Goal: Information Seeking & Learning: Compare options

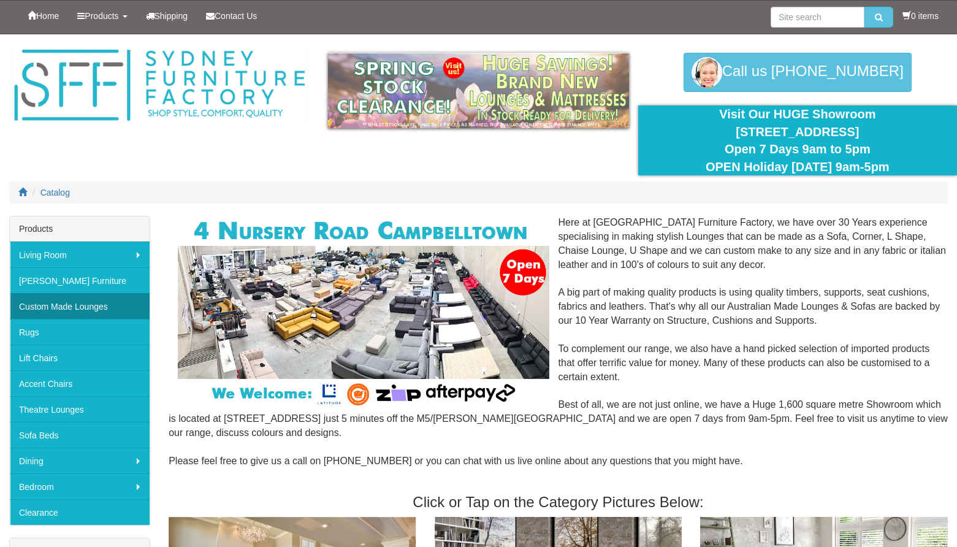
click at [108, 310] on link "Custom Made Lounges" at bounding box center [80, 306] width 140 height 26
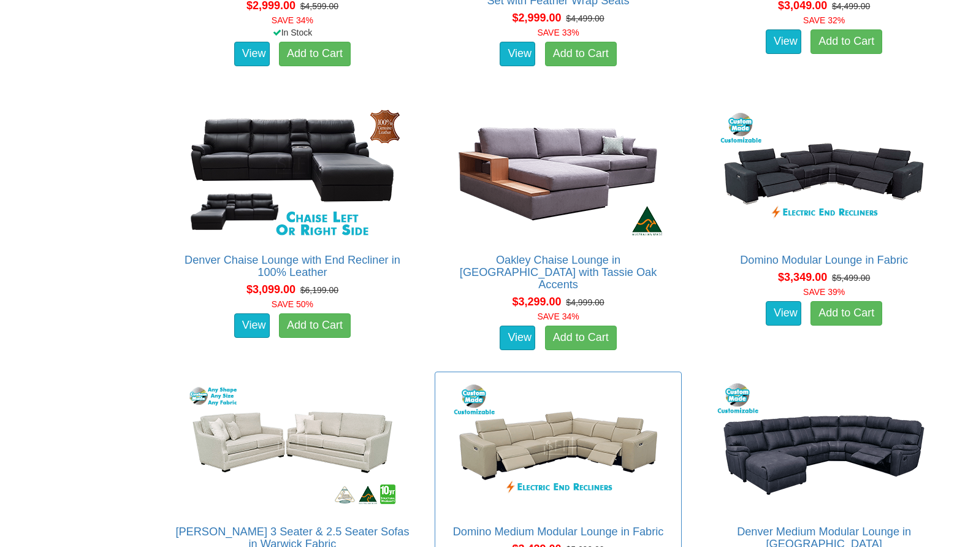
scroll to position [3465, 0]
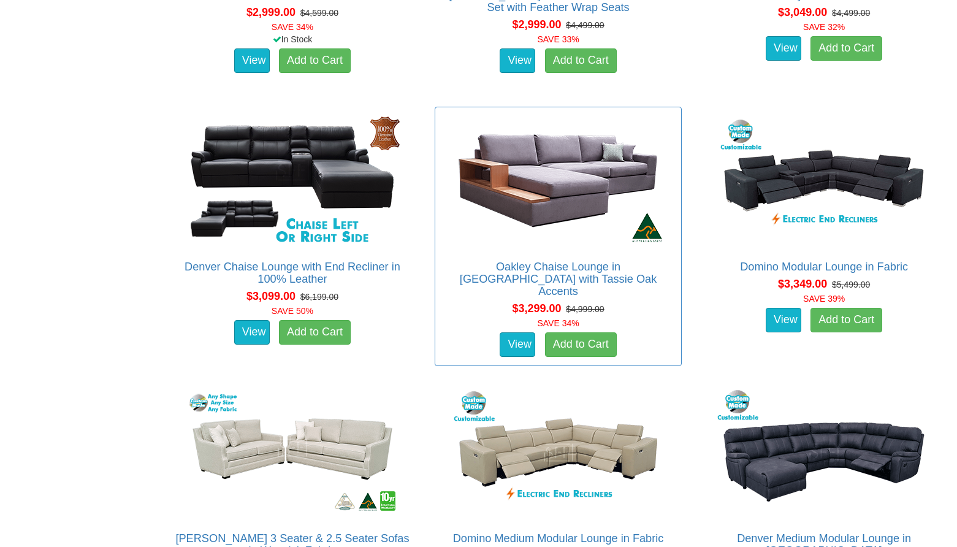
click at [616, 198] on img at bounding box center [558, 180] width 221 height 135
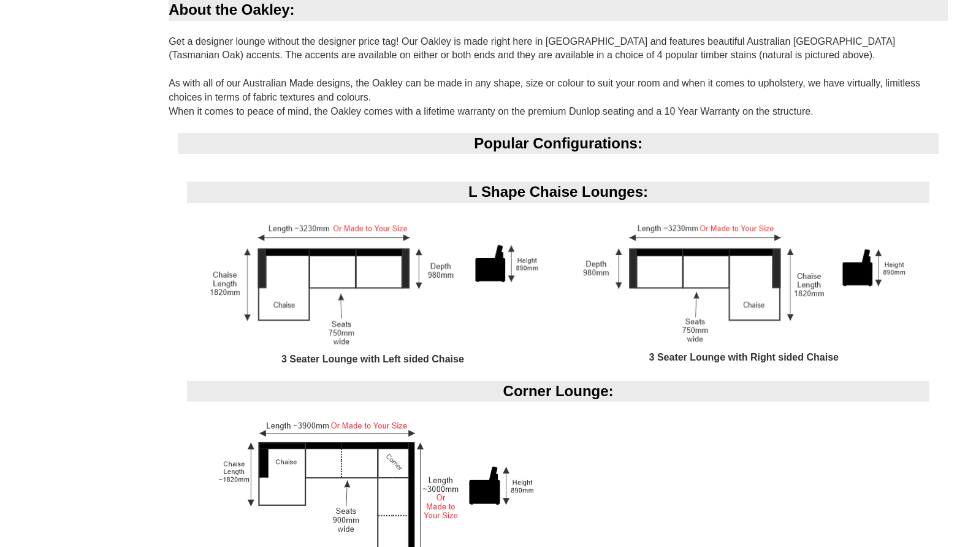
scroll to position [950, 0]
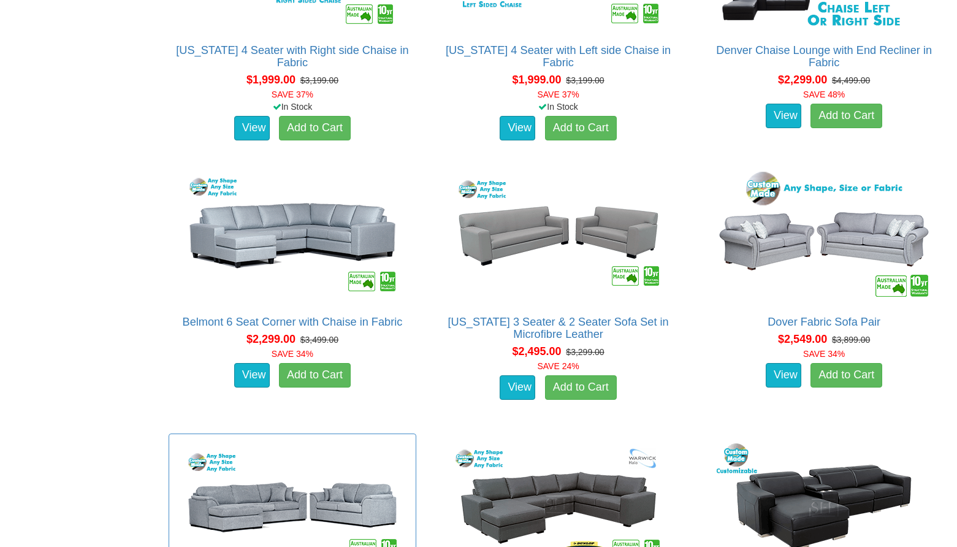
scroll to position [1509, 0]
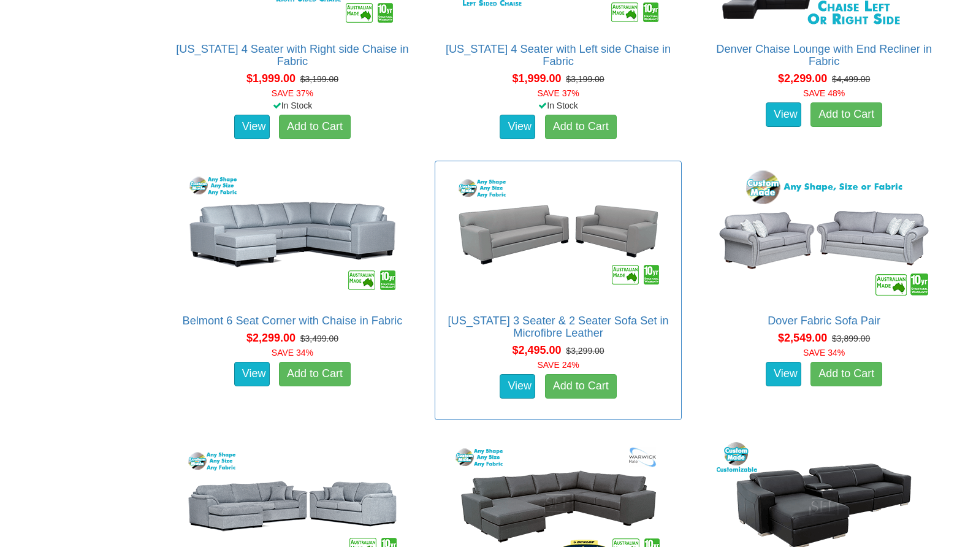
click at [553, 277] on img at bounding box center [558, 234] width 221 height 135
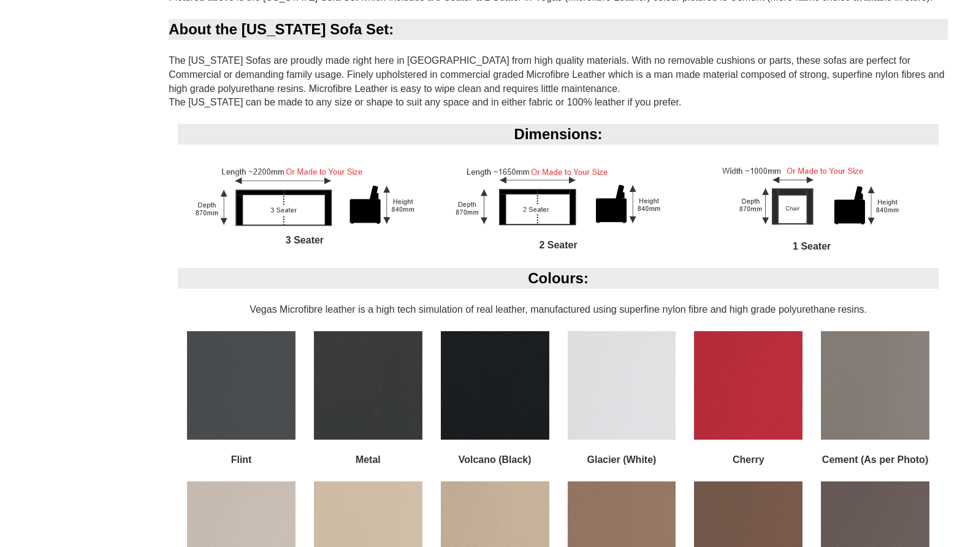
scroll to position [868, 0]
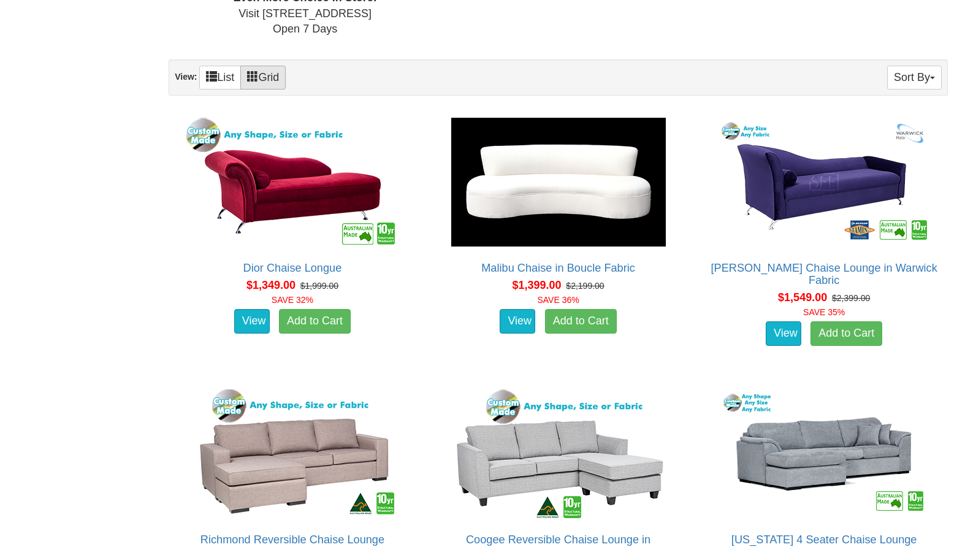
scroll to position [770, 0]
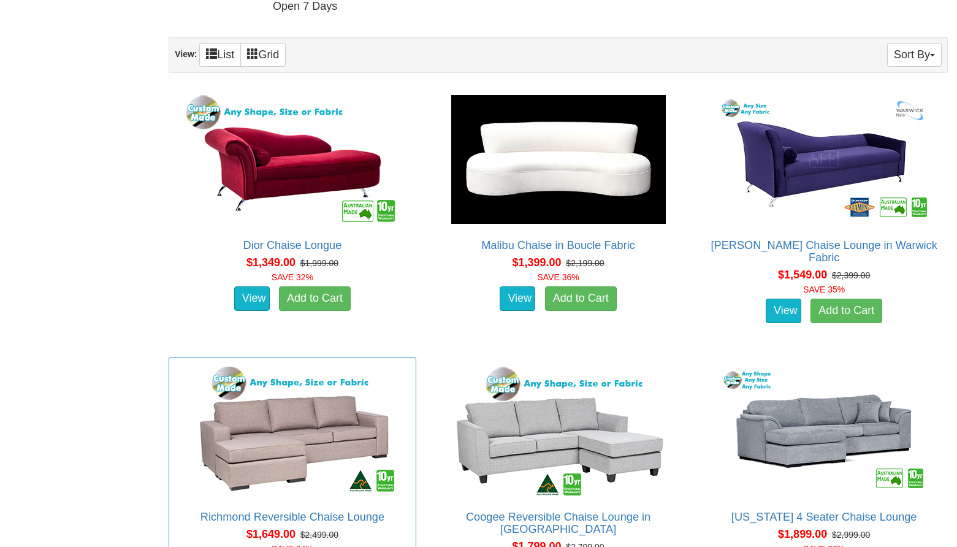
click at [280, 437] on img at bounding box center [292, 431] width 221 height 135
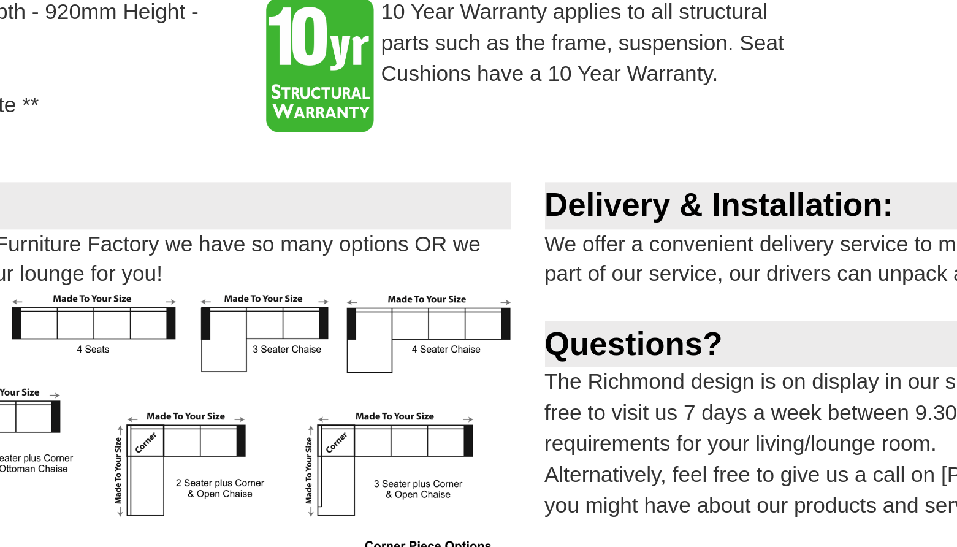
scroll to position [964, 0]
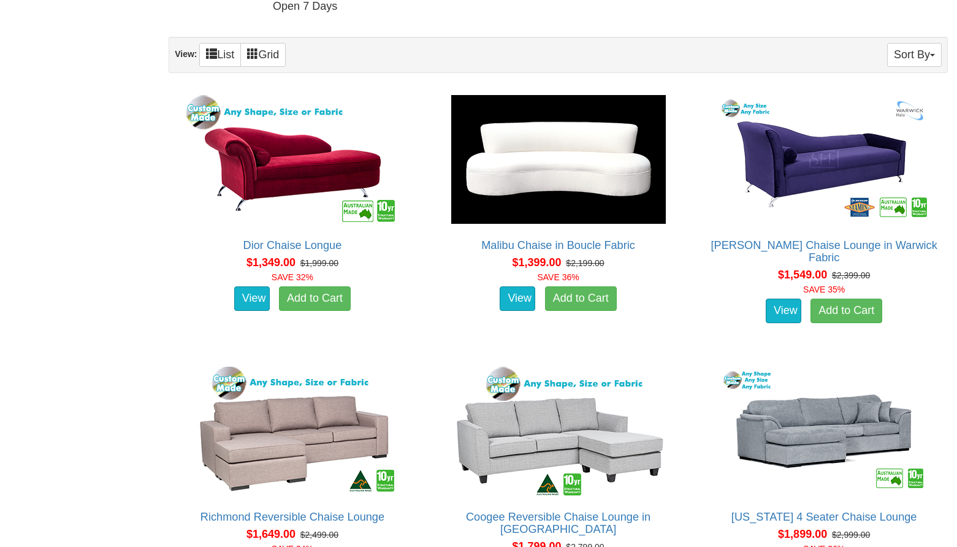
scroll to position [1119, 0]
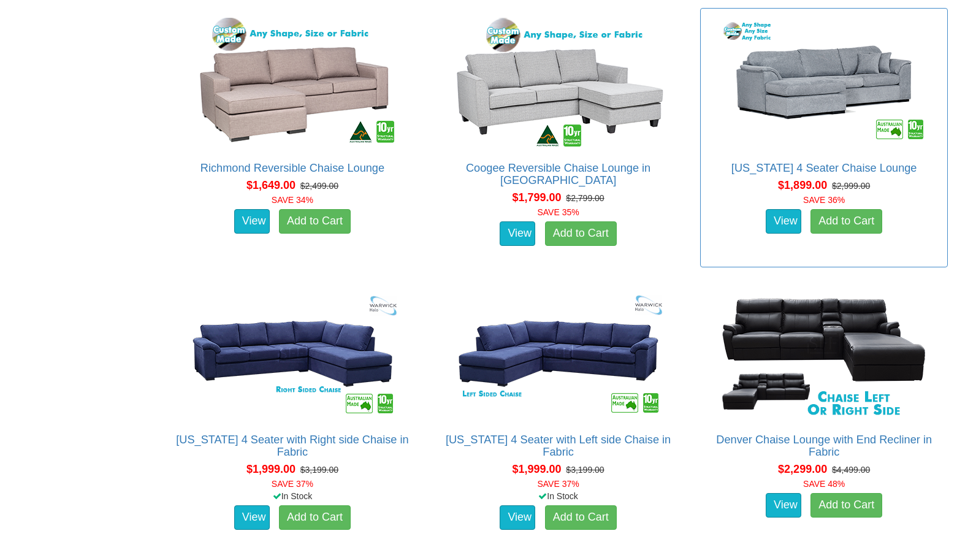
click at [817, 141] on img at bounding box center [824, 82] width 221 height 135
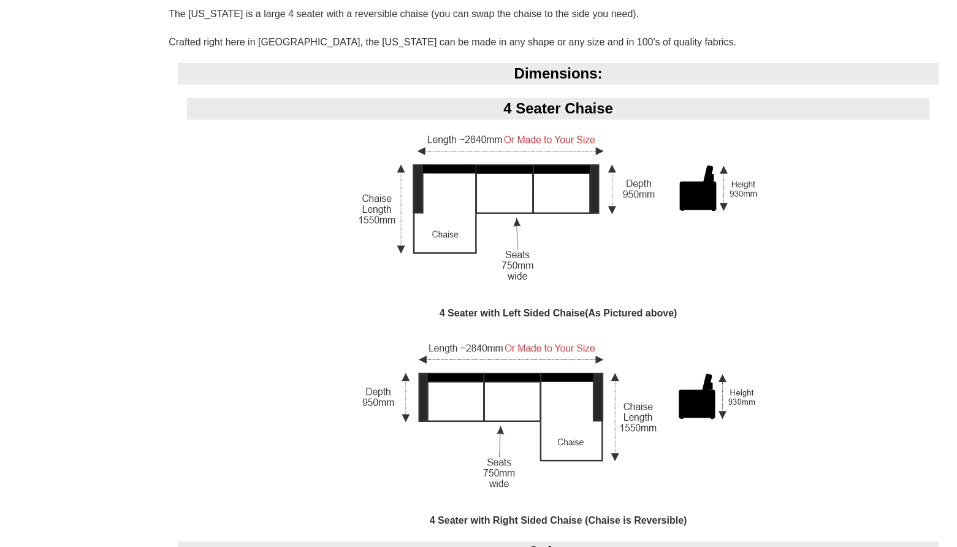
scroll to position [895, 0]
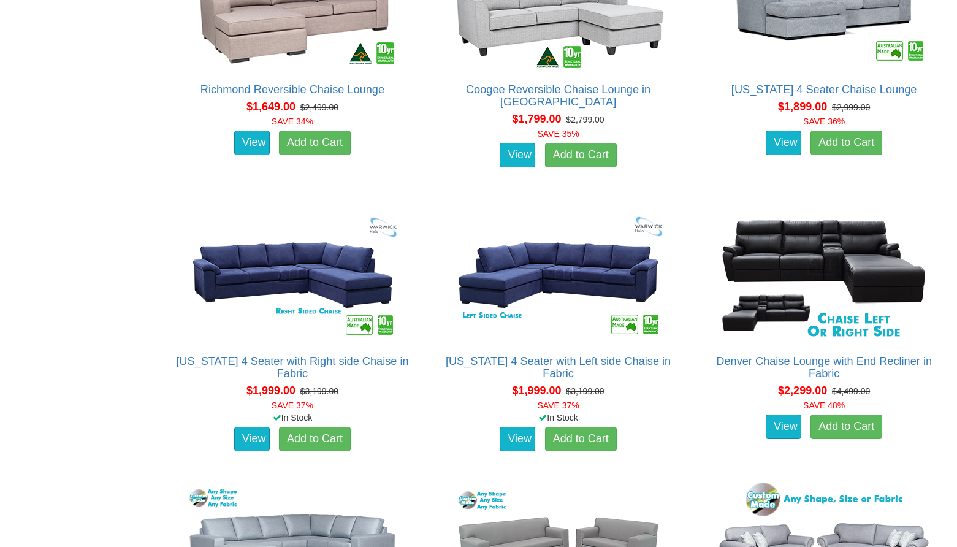
scroll to position [1440, 0]
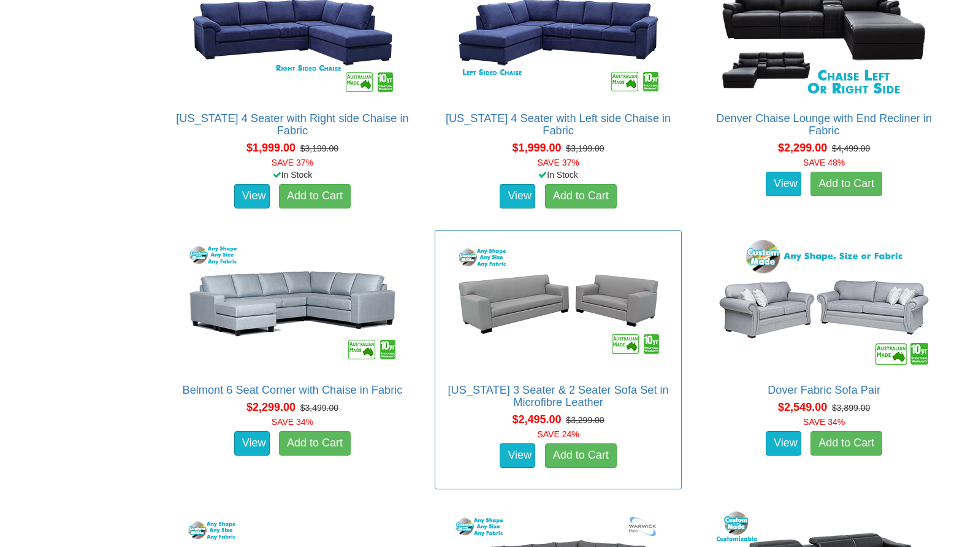
click at [568, 354] on img at bounding box center [558, 304] width 221 height 135
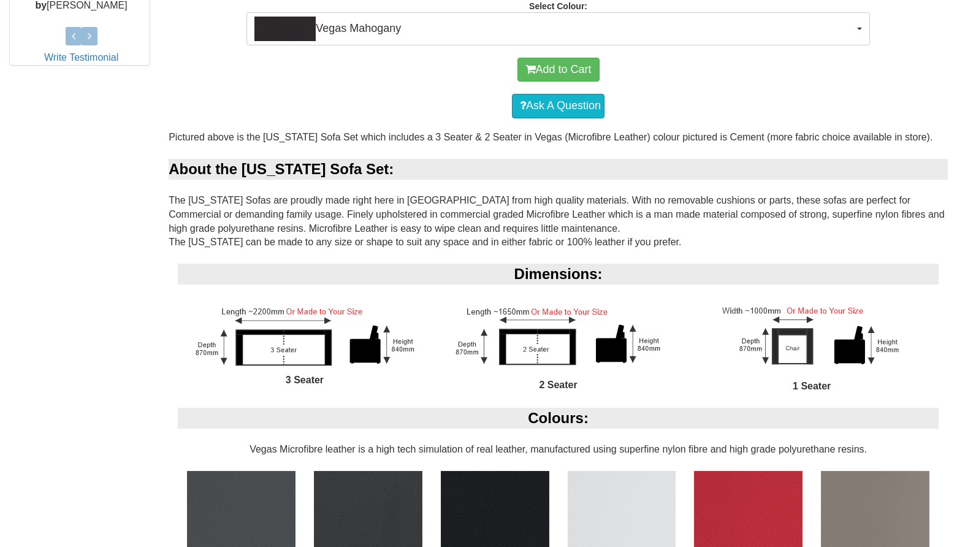
scroll to position [727, 0]
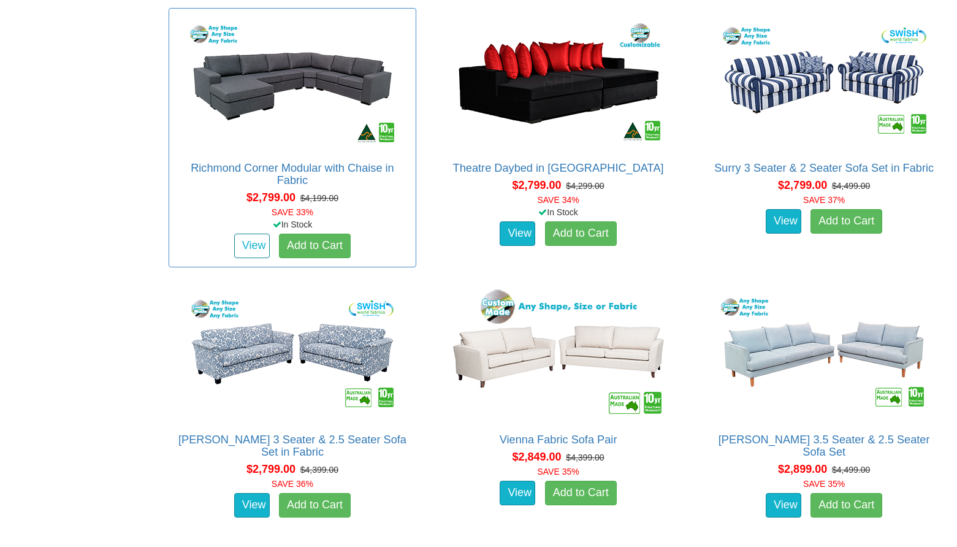
scroll to position [2495, 0]
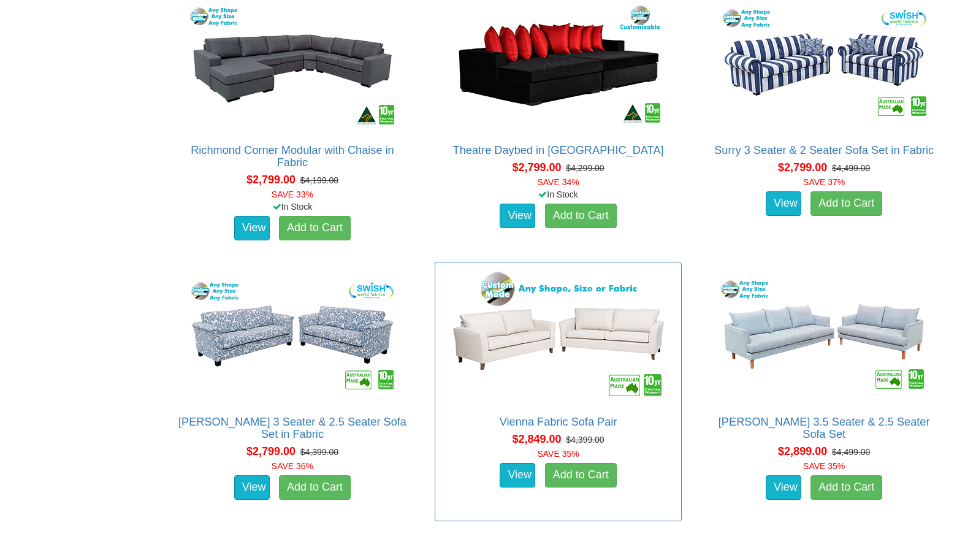
click at [505, 345] on img at bounding box center [558, 336] width 221 height 135
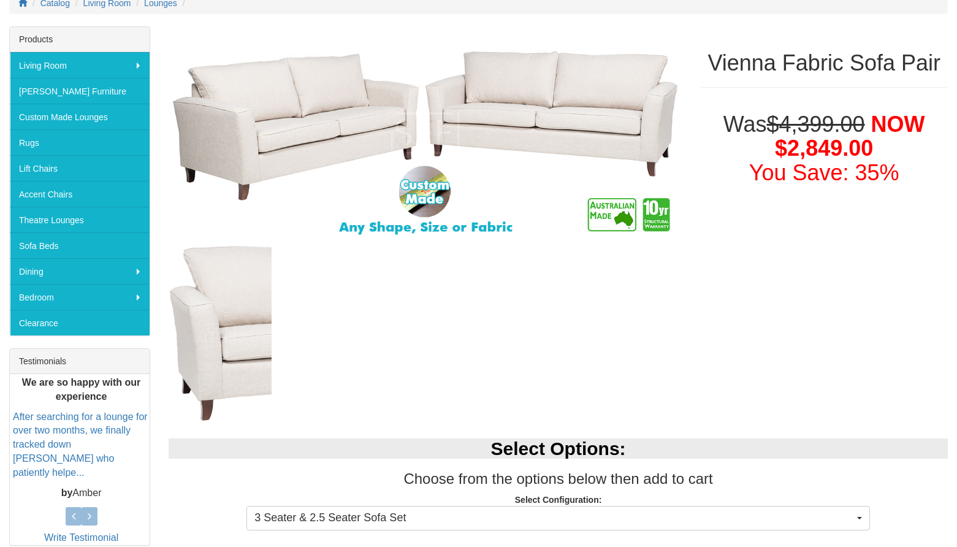
scroll to position [188, 0]
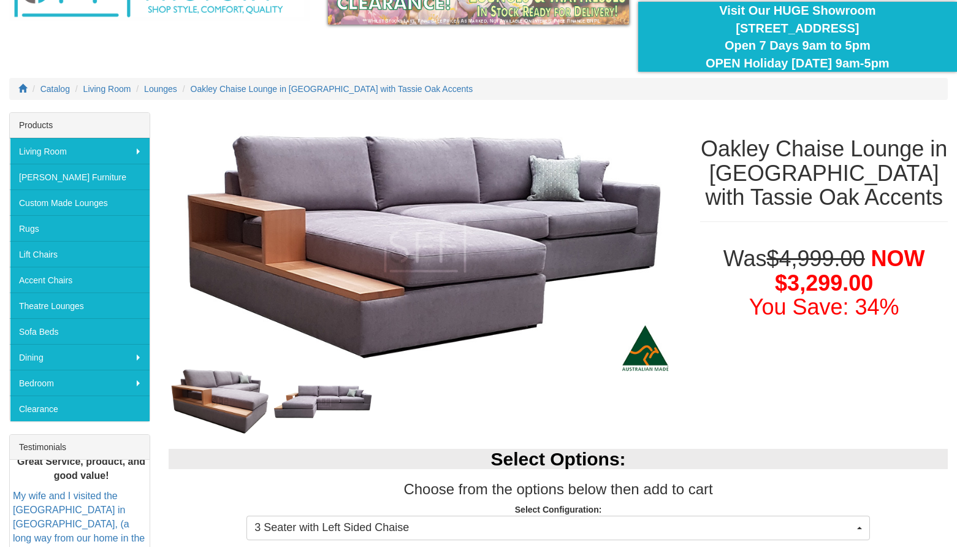
scroll to position [99, 0]
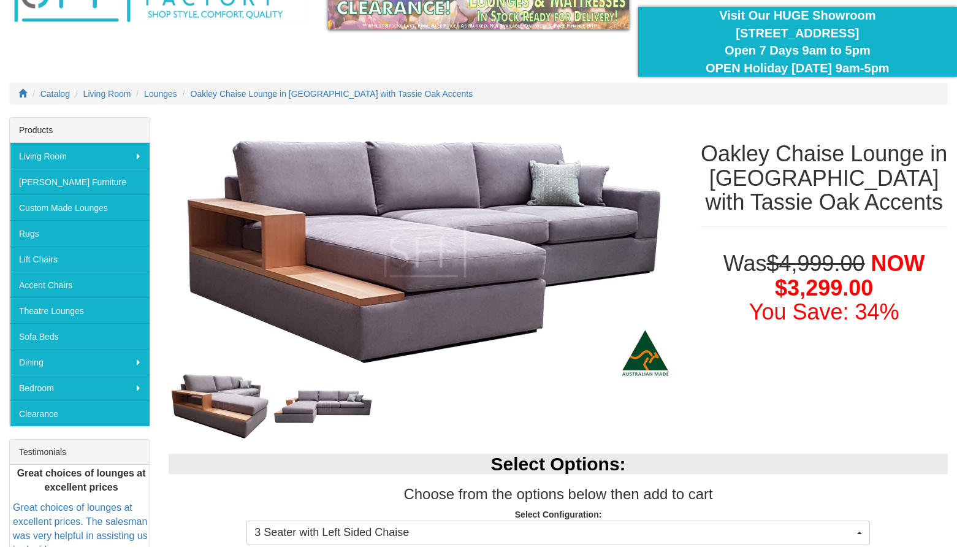
click at [245, 411] on img at bounding box center [220, 406] width 102 height 71
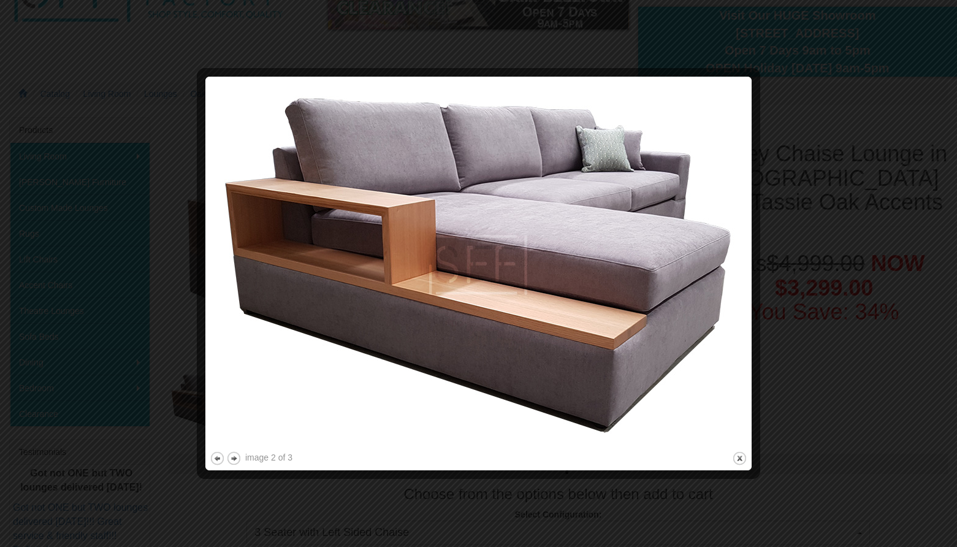
click at [782, 234] on div at bounding box center [478, 273] width 957 height 547
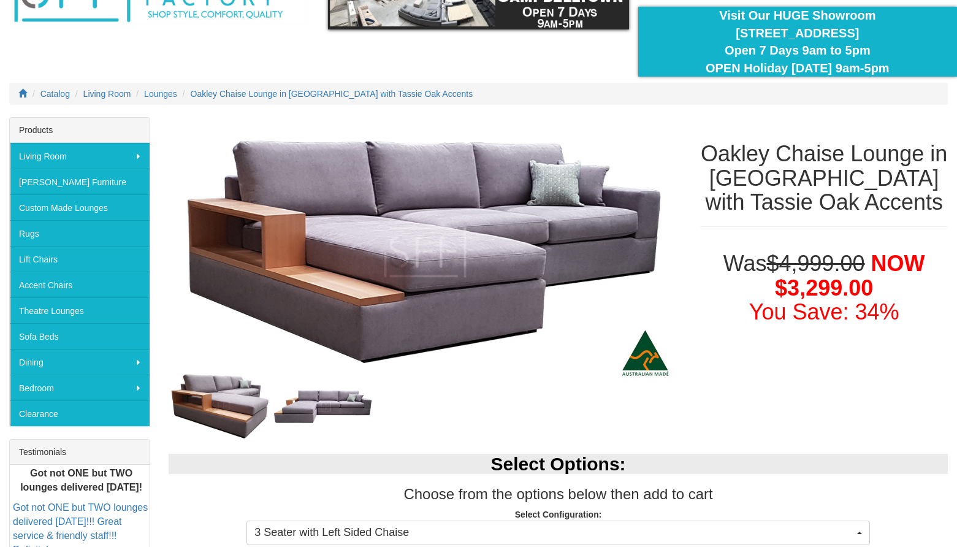
click at [319, 431] on div at bounding box center [425, 279] width 532 height 324
click at [324, 407] on img at bounding box center [323, 406] width 102 height 38
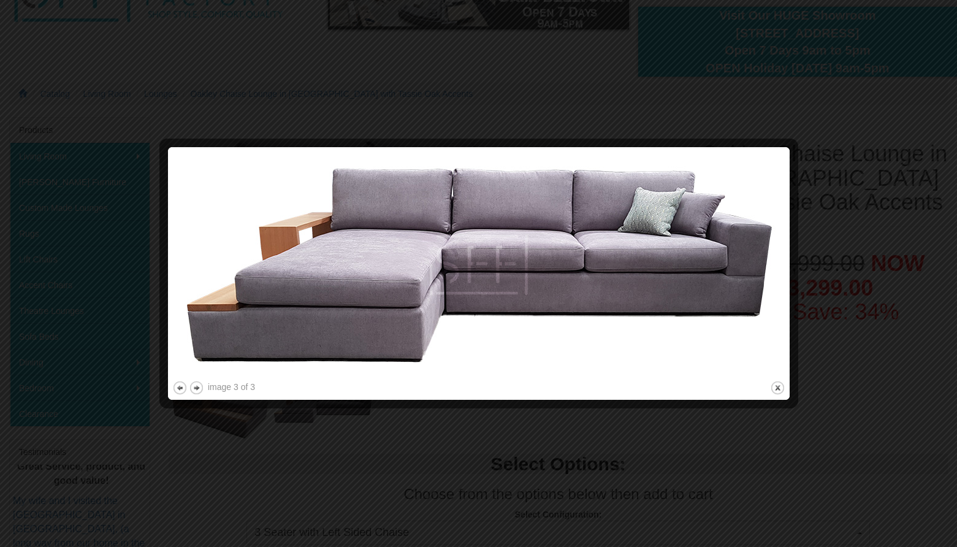
click at [825, 495] on div at bounding box center [478, 273] width 957 height 547
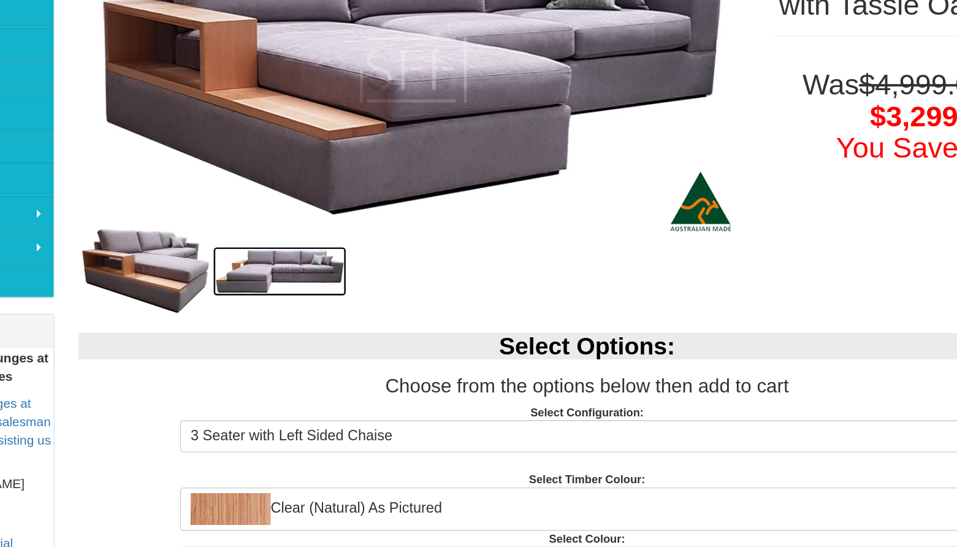
scroll to position [291, 0]
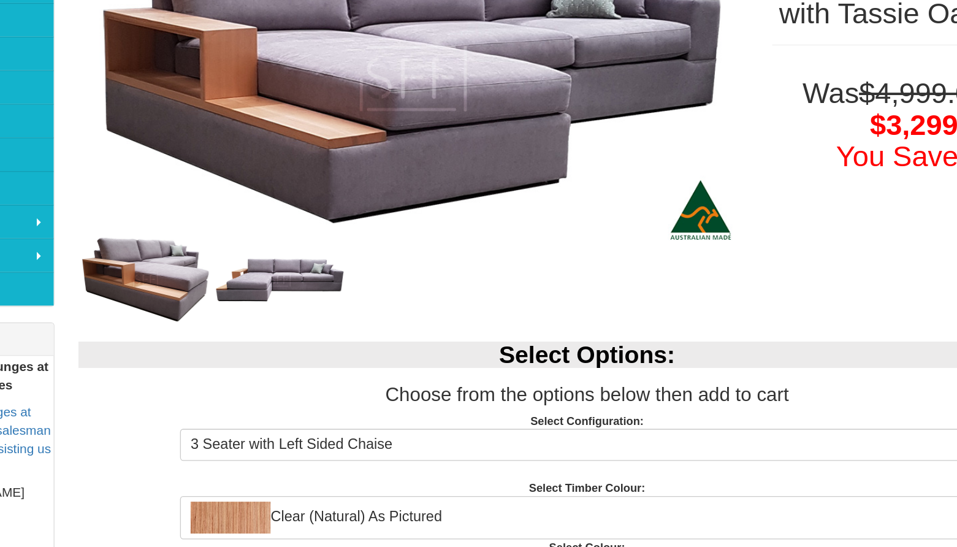
click at [169, 237] on img at bounding box center [220, 214] width 102 height 71
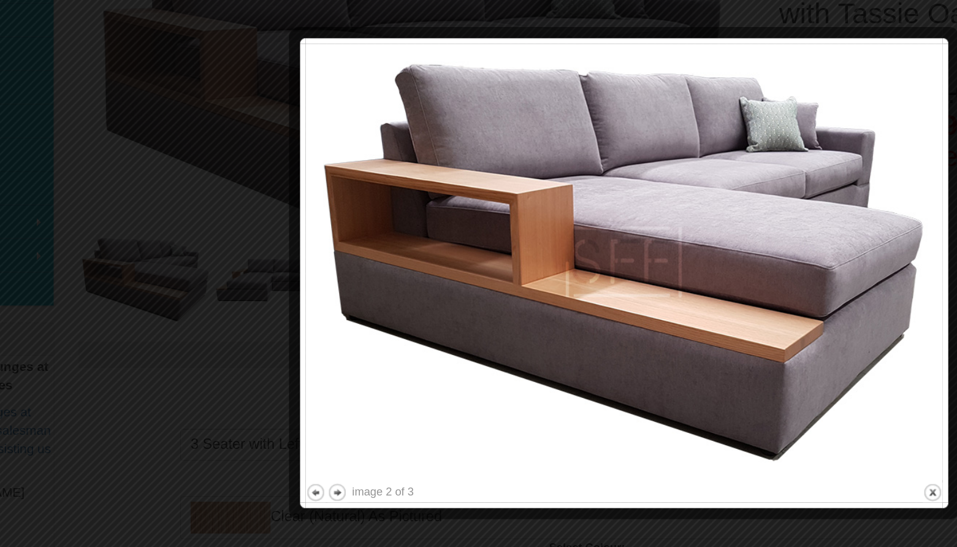
click at [105, 250] on div at bounding box center [478, 273] width 957 height 547
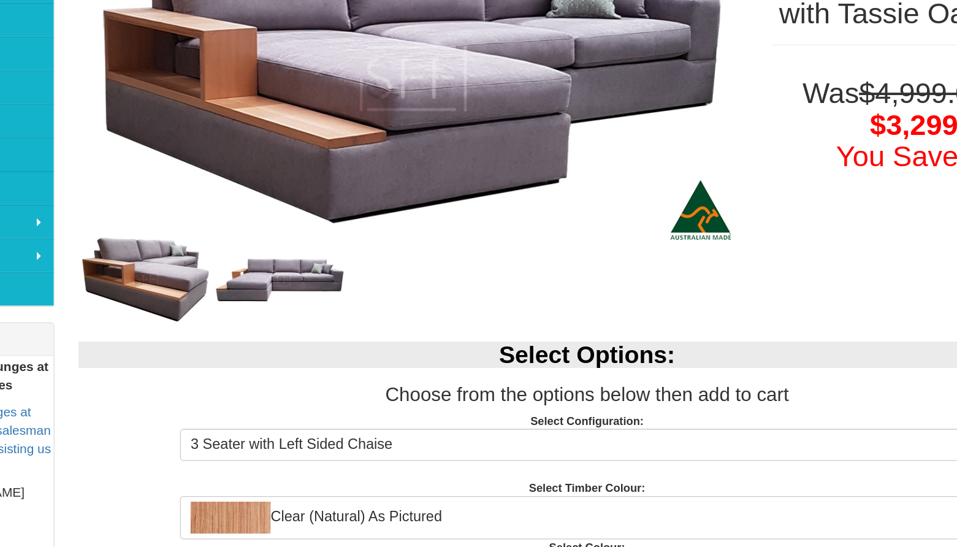
click at [169, 200] on img at bounding box center [220, 214] width 102 height 71
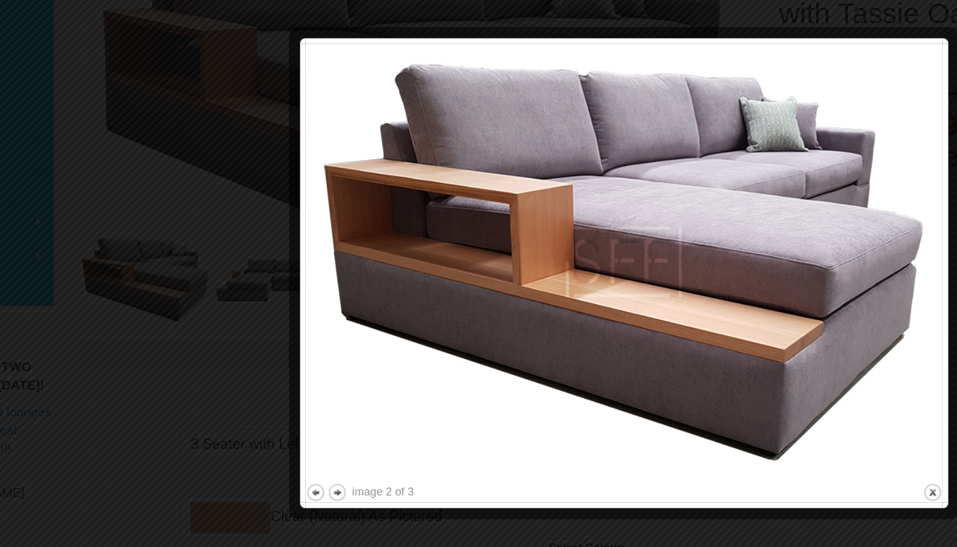
click at [111, 224] on div at bounding box center [478, 273] width 957 height 547
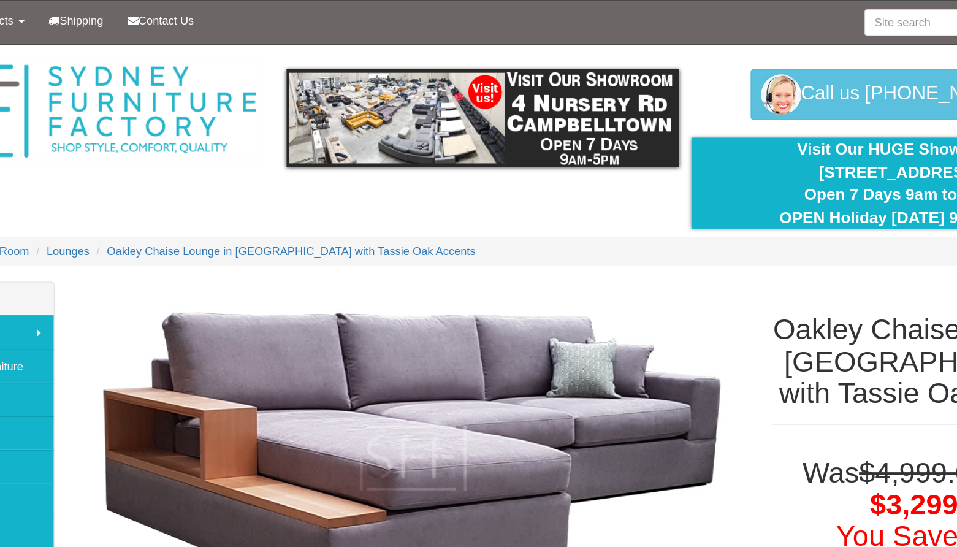
scroll to position [0, 0]
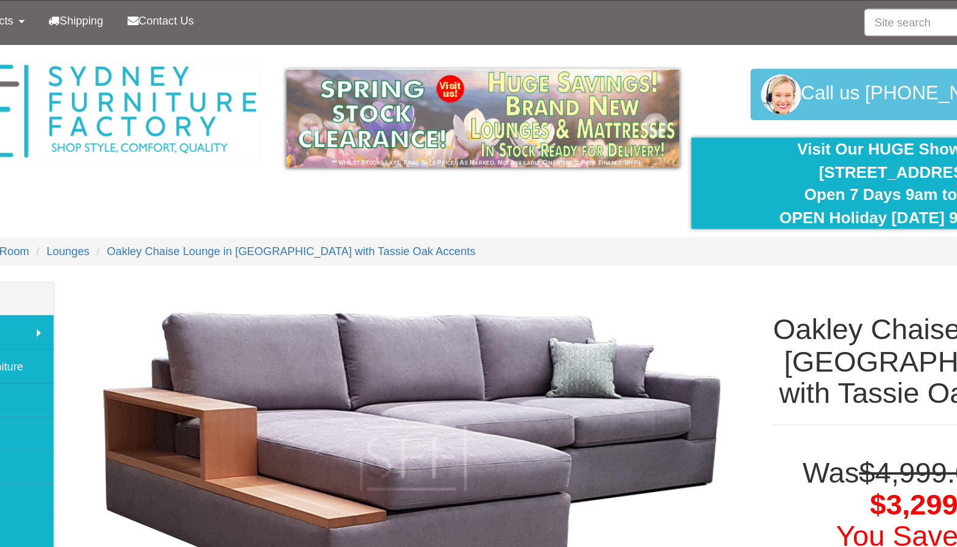
click at [328, 106] on img at bounding box center [478, 90] width 300 height 75
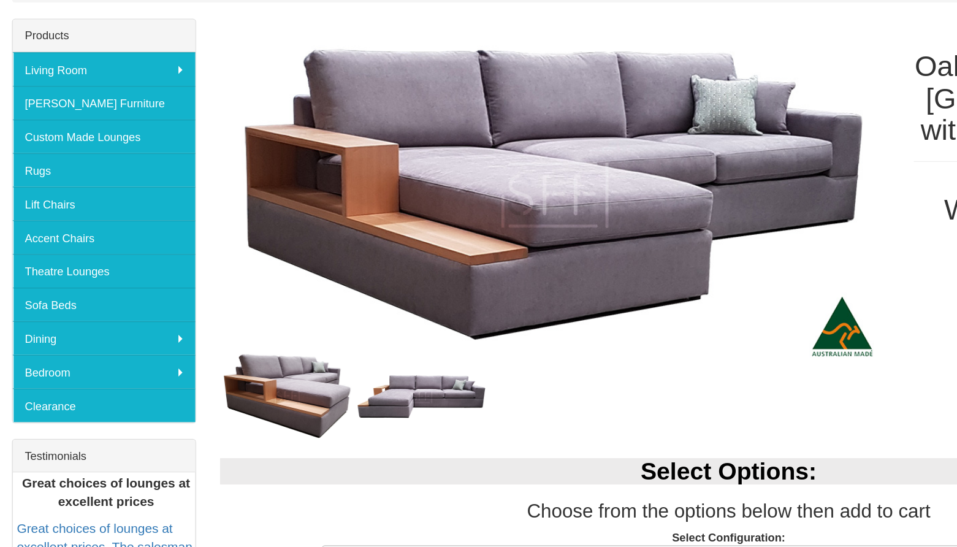
scroll to position [88, 0]
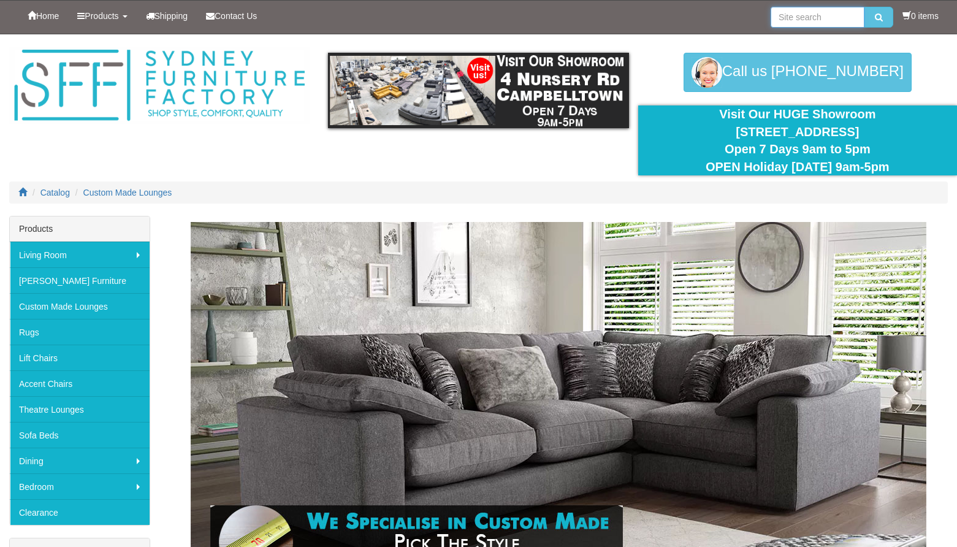
click at [795, 12] on input "search" at bounding box center [818, 17] width 94 height 21
type input "[PERSON_NAME]"
click at [876, 17] on button "submit" at bounding box center [878, 17] width 29 height 21
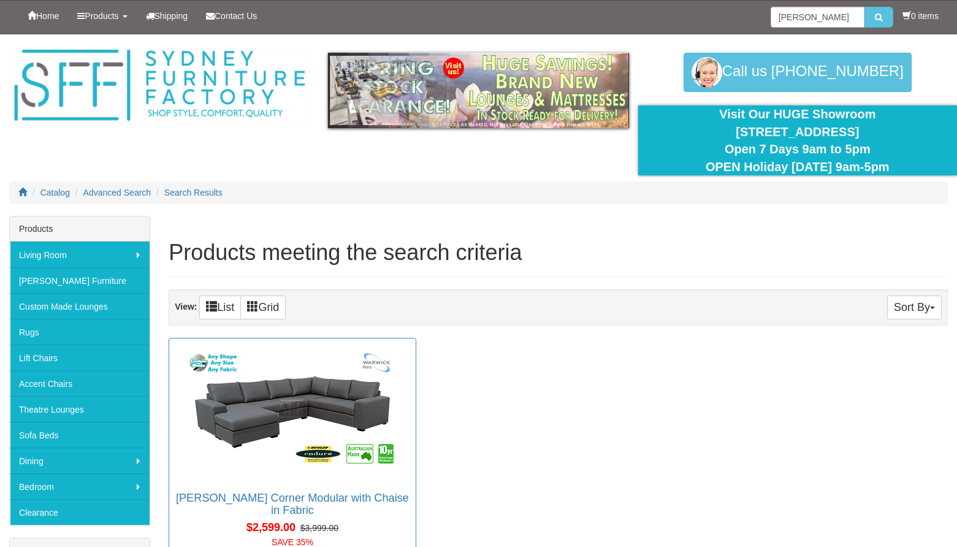
click at [360, 444] on img at bounding box center [292, 412] width 221 height 135
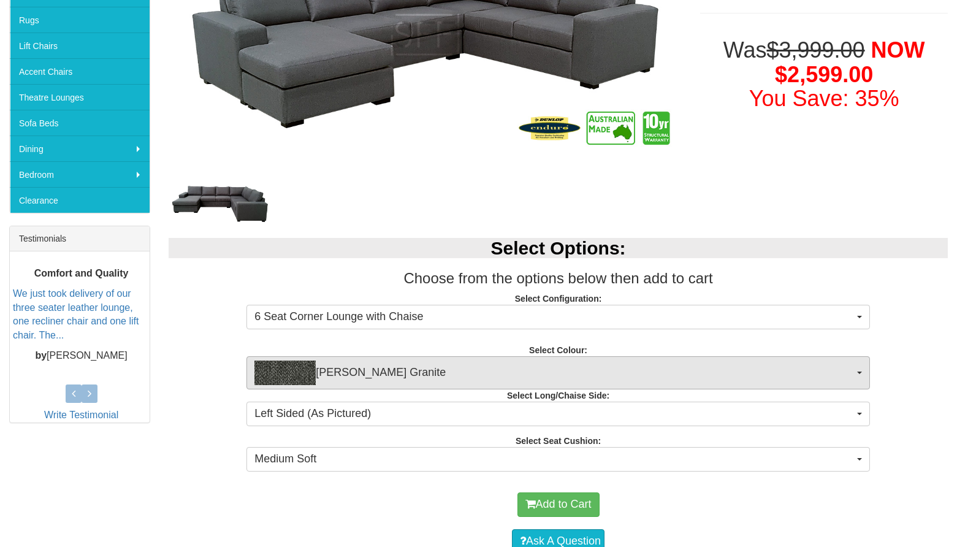
scroll to position [329, 0]
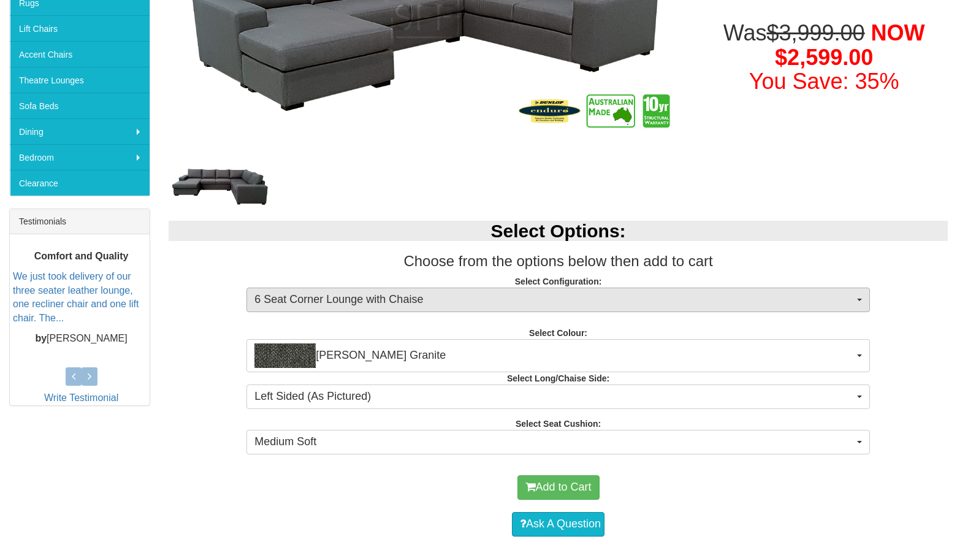
click at [365, 302] on span "6 Seat Corner Lounge with Chaise" at bounding box center [554, 300] width 600 height 16
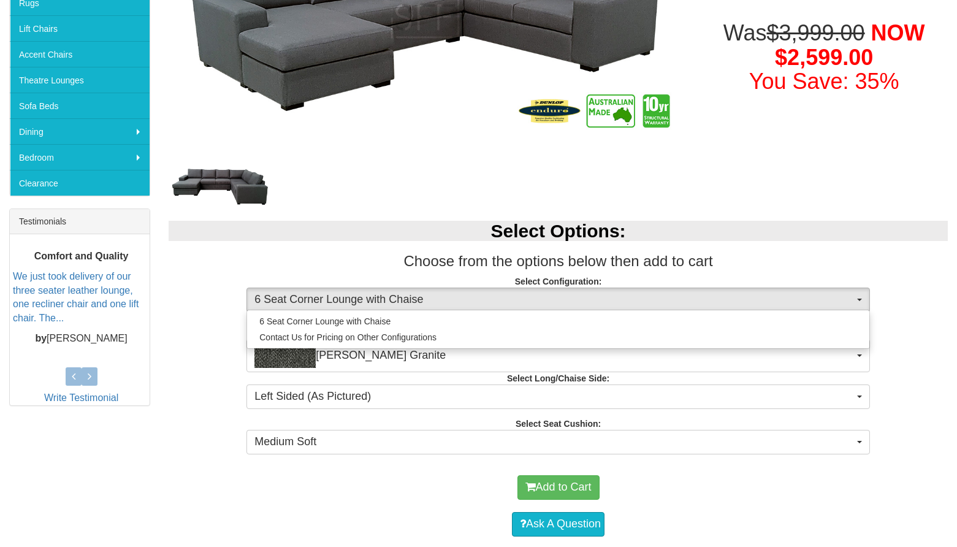
click at [361, 271] on div "Select Options: Choose from the options below then add to cart Select Configura…" at bounding box center [558, 335] width 798 height 254
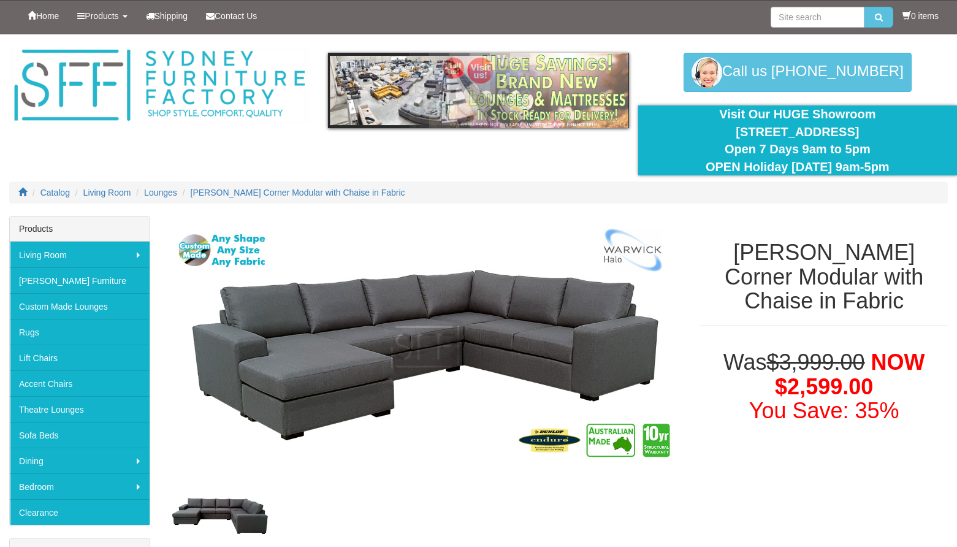
scroll to position [0, 0]
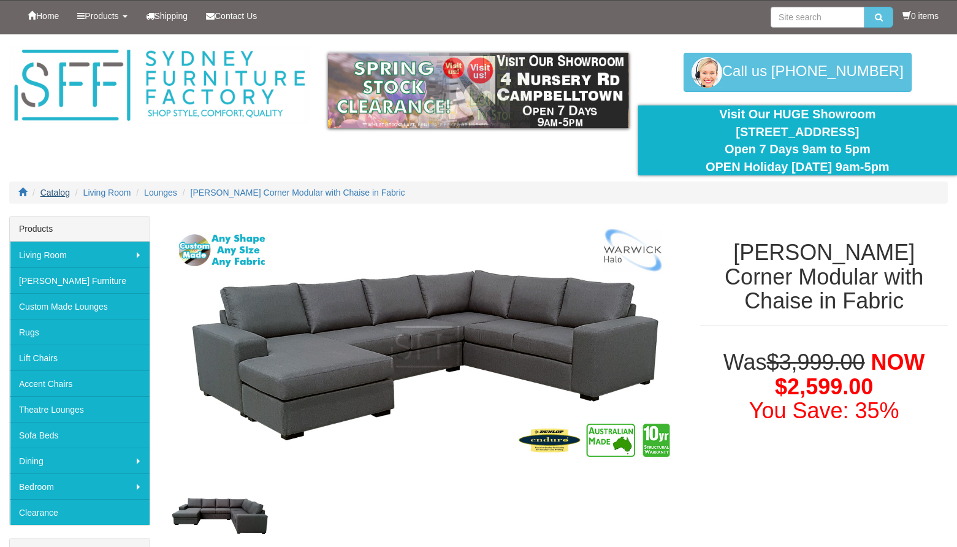
click at [64, 190] on span "Catalog" at bounding box center [54, 193] width 29 height 10
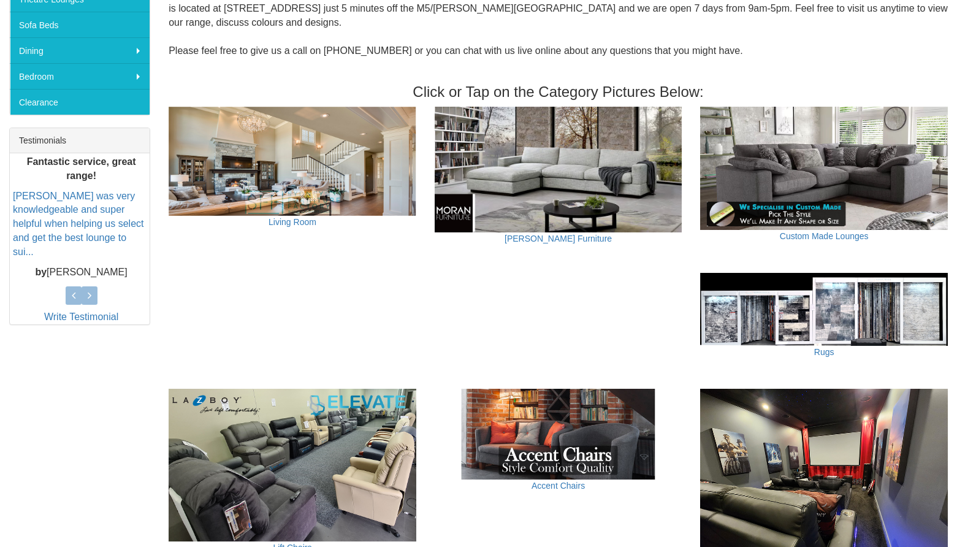
scroll to position [416, 0]
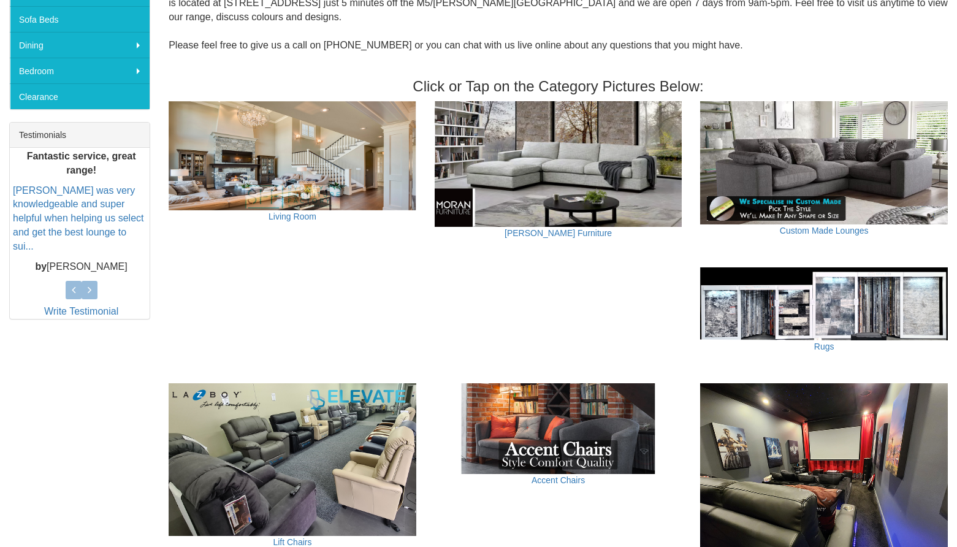
click at [576, 128] on img at bounding box center [559, 164] width 248 height 126
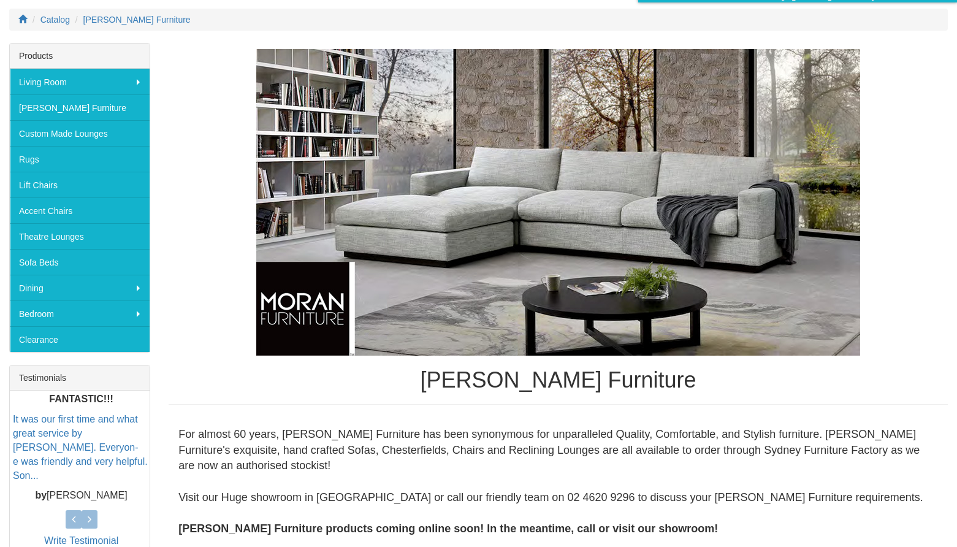
scroll to position [172, 0]
